Goal: Task Accomplishment & Management: Use online tool/utility

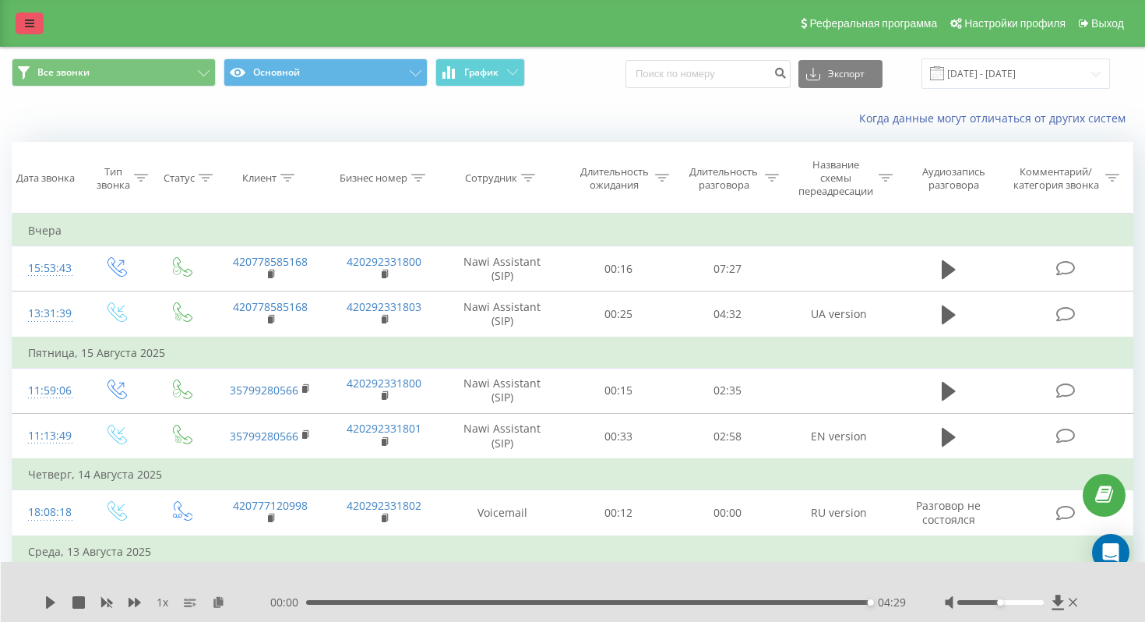
click at [32, 19] on icon at bounding box center [29, 23] width 9 height 11
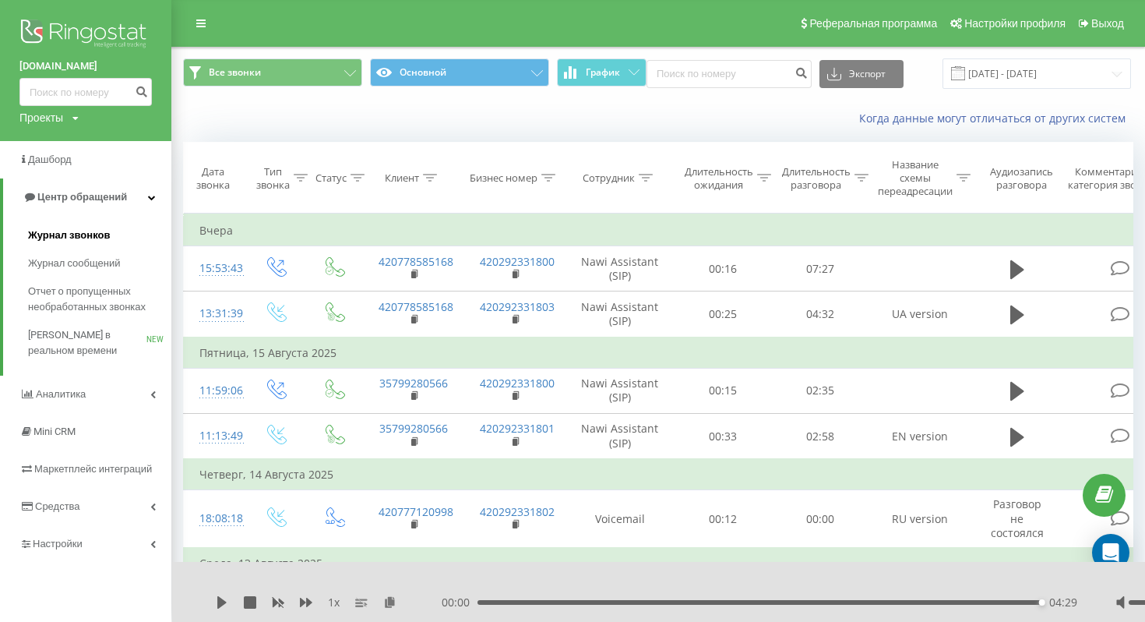
click at [78, 241] on span "Журнал звонков" at bounding box center [69, 235] width 82 height 16
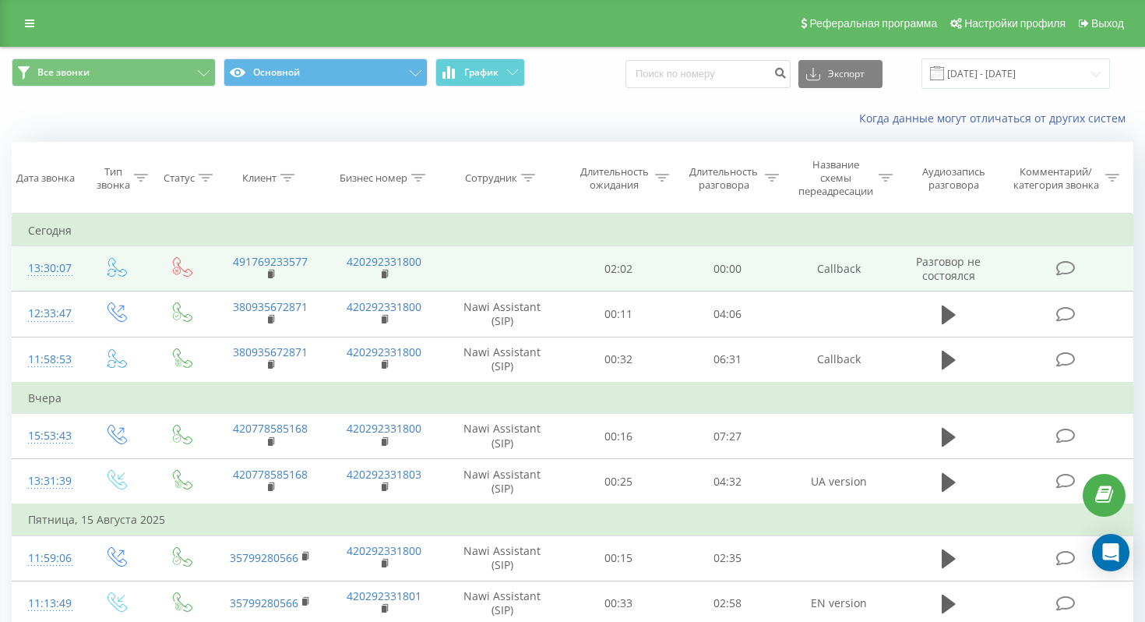
click at [547, 271] on td at bounding box center [502, 268] width 122 height 45
click at [445, 265] on td at bounding box center [502, 268] width 122 height 45
click at [216, 273] on td "491769233577" at bounding box center [270, 268] width 114 height 45
click at [474, 260] on td at bounding box center [502, 268] width 122 height 45
click at [315, 275] on td "491769233577" at bounding box center [270, 268] width 114 height 45
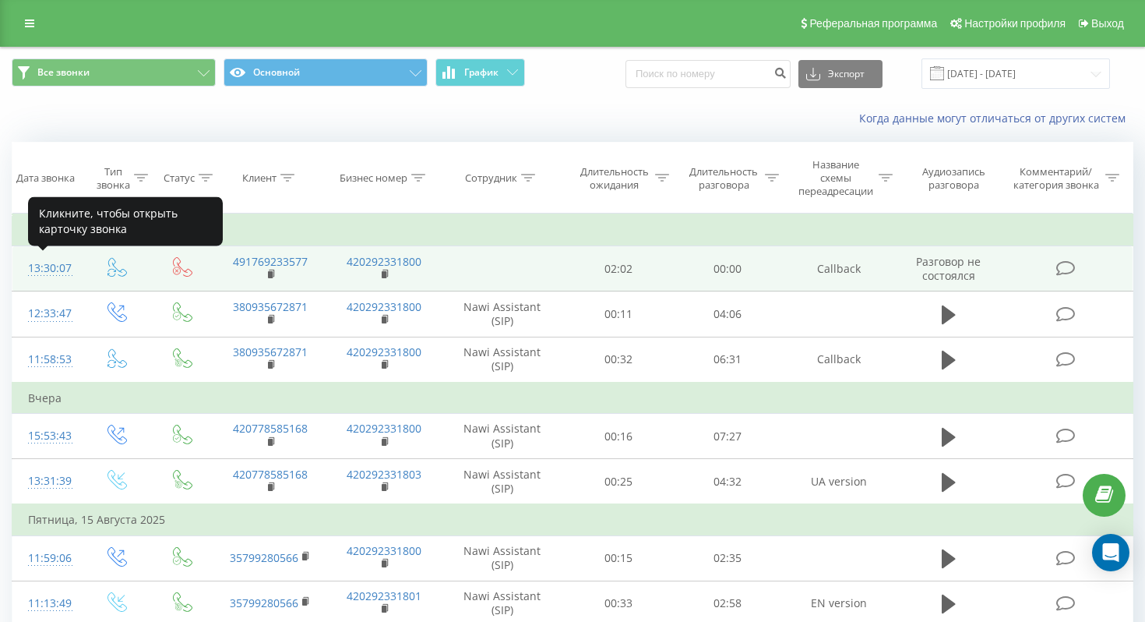
click at [65, 270] on div "13:30:07" at bounding box center [47, 268] width 38 height 30
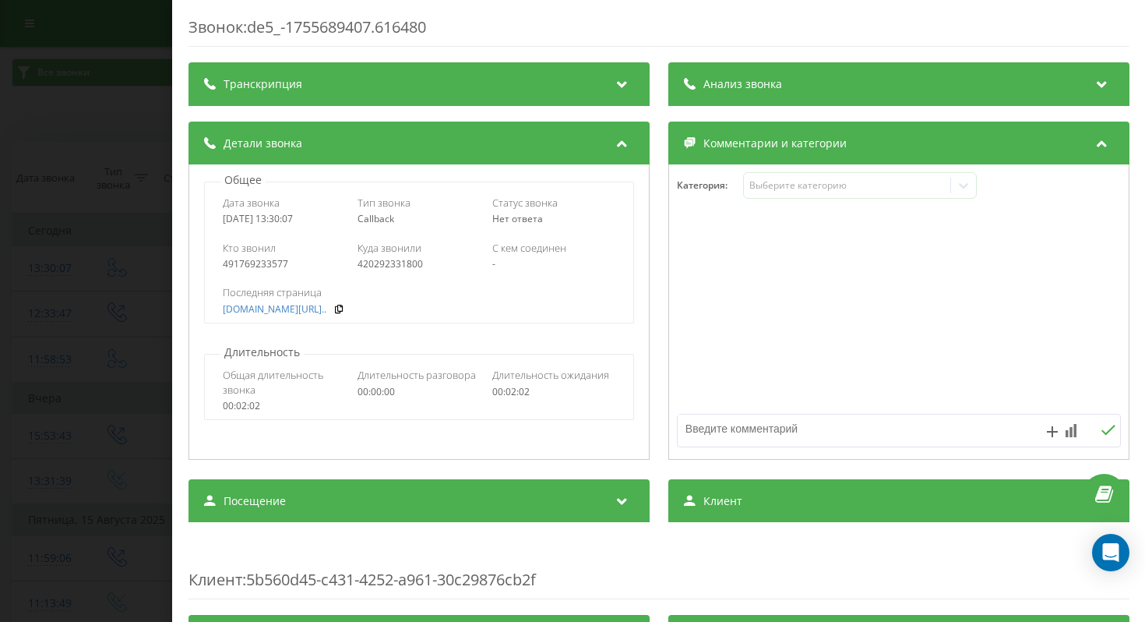
click at [894, 93] on div "Анализ звонка" at bounding box center [897, 84] width 461 height 44
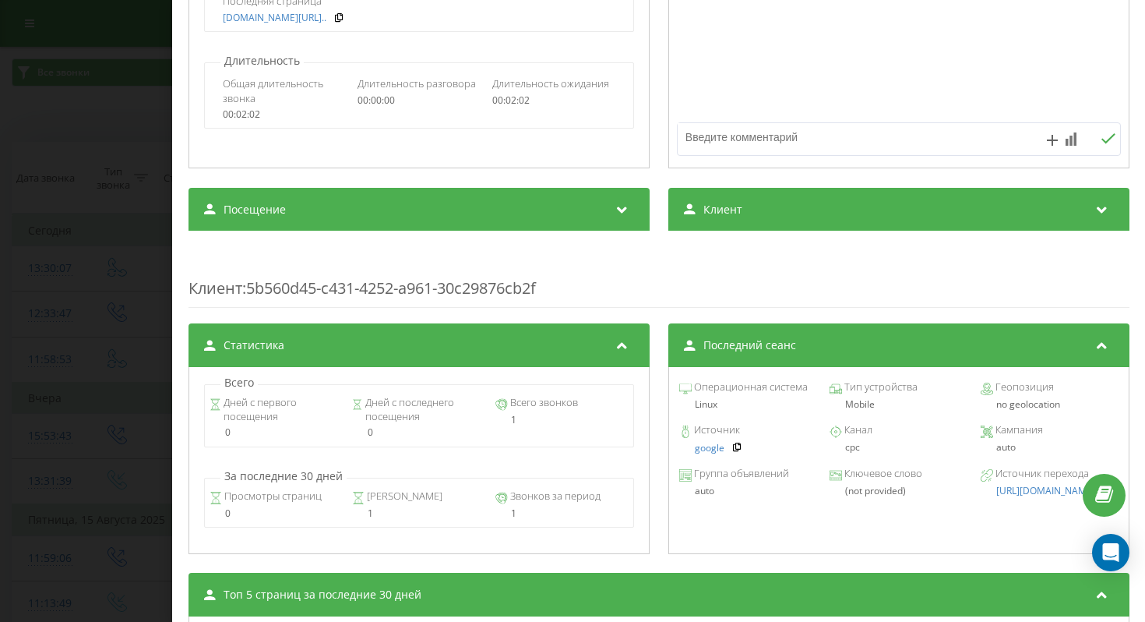
scroll to position [428, 0]
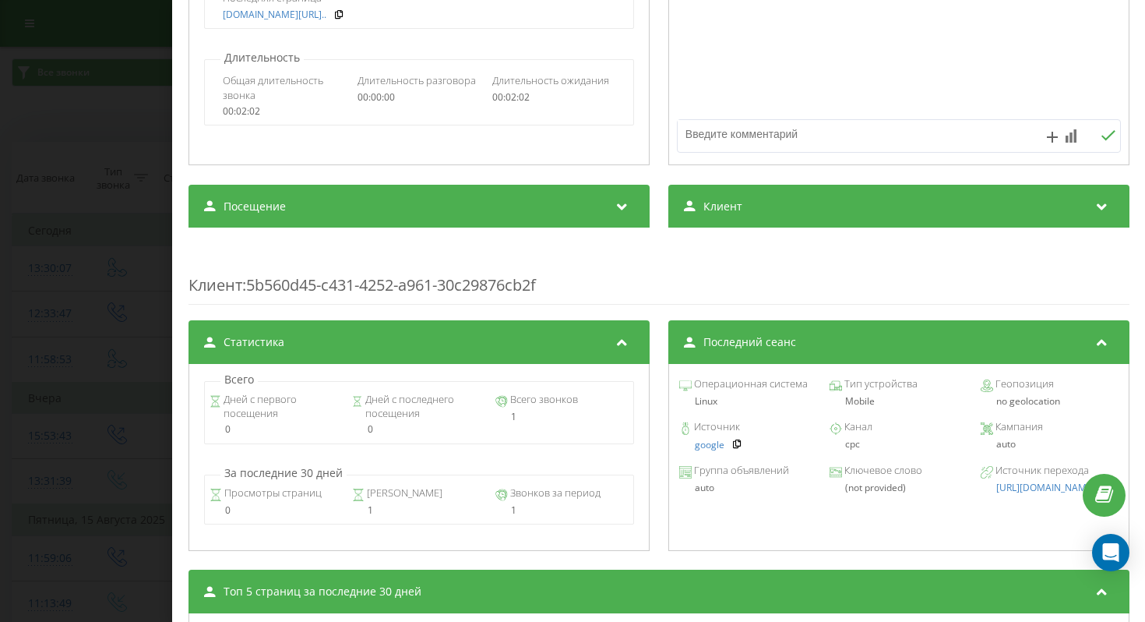
click at [839, 204] on div "Клиент" at bounding box center [897, 207] width 461 height 44
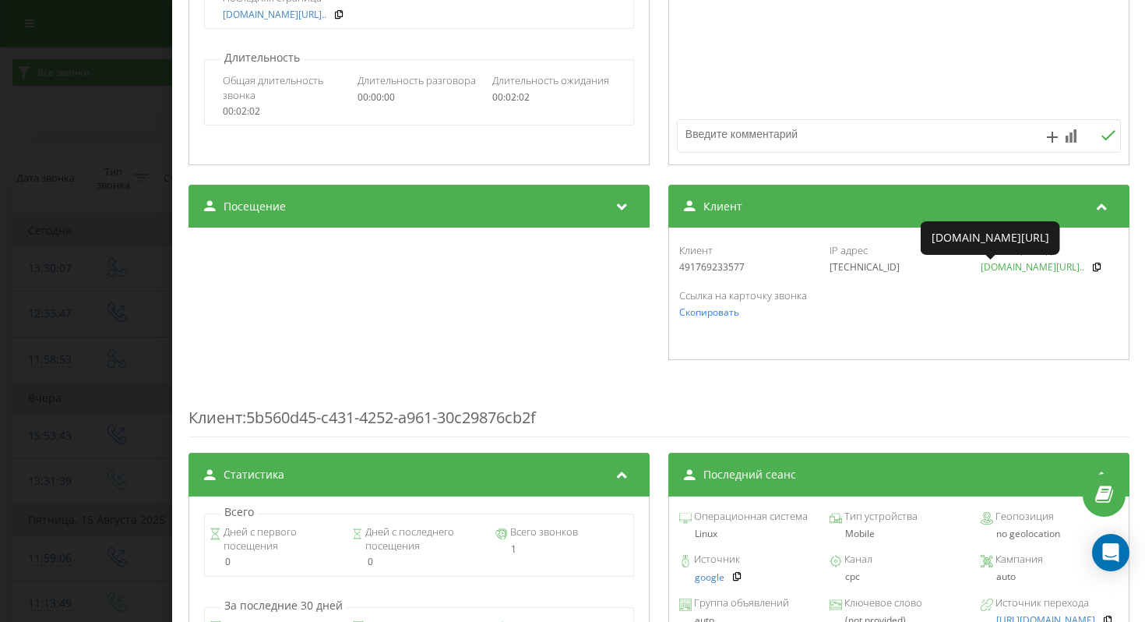
click at [1021, 272] on span "[DOMAIN_NAME][URL].." at bounding box center [1032, 266] width 104 height 13
click at [153, 139] on div "Звонок : de5_-1755689407.616480 Транскрипция Для анализа AI будущих звонков нас…" at bounding box center [572, 311] width 1145 height 622
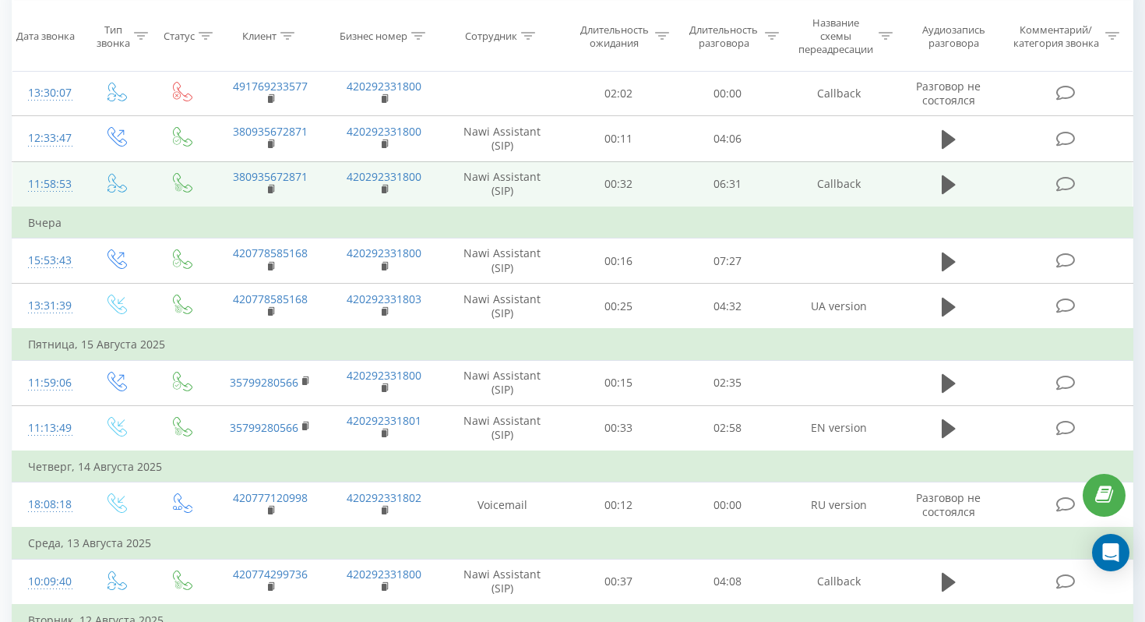
scroll to position [178, 0]
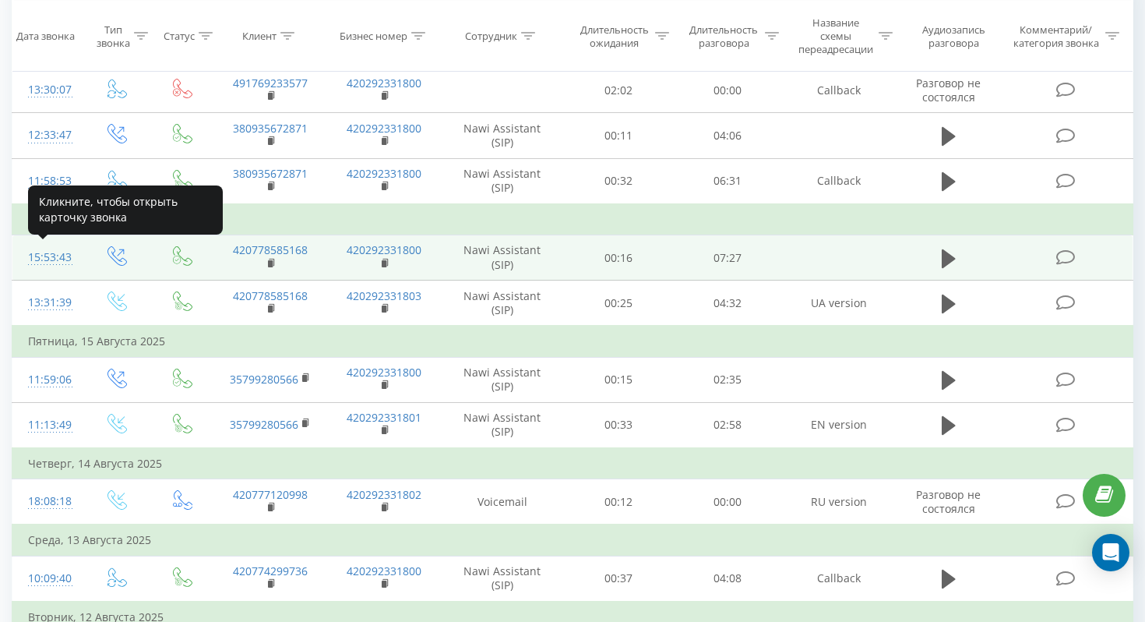
click at [62, 254] on div "15:53:43" at bounding box center [47, 257] width 38 height 30
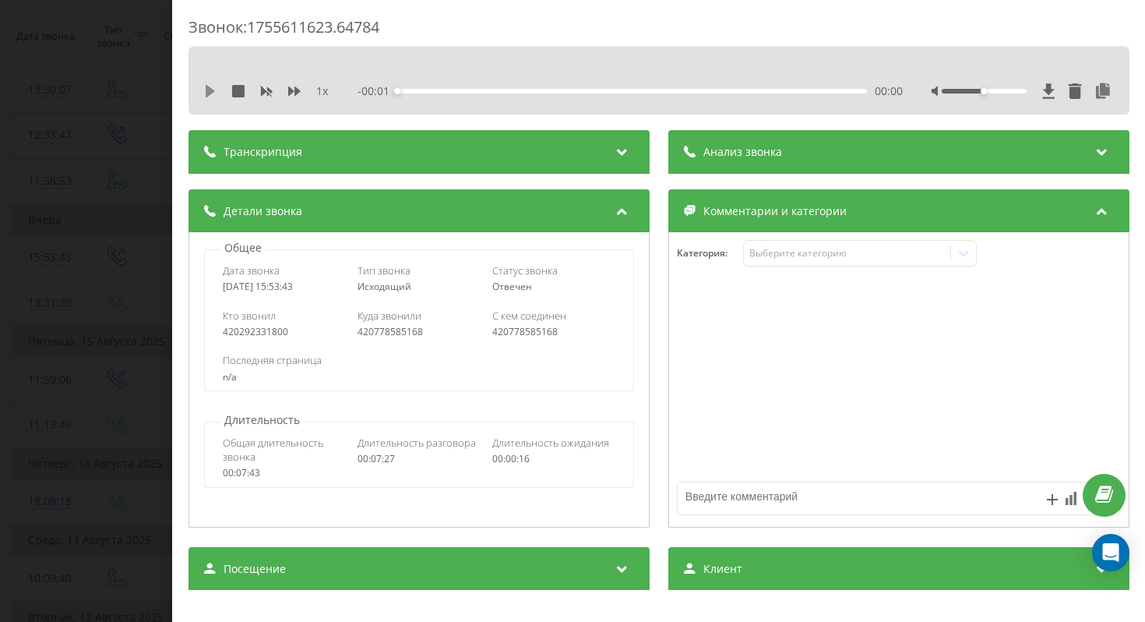
click at [210, 90] on icon at bounding box center [210, 91] width 9 height 12
click at [211, 90] on icon at bounding box center [210, 91] width 12 height 12
click at [146, 112] on div "Звонок : 1755611623.64784 1 x - 07:13 00:14 00:14 Транскрипция Для анализа AI б…" at bounding box center [572, 311] width 1145 height 622
